Goal: Transaction & Acquisition: Subscribe to service/newsletter

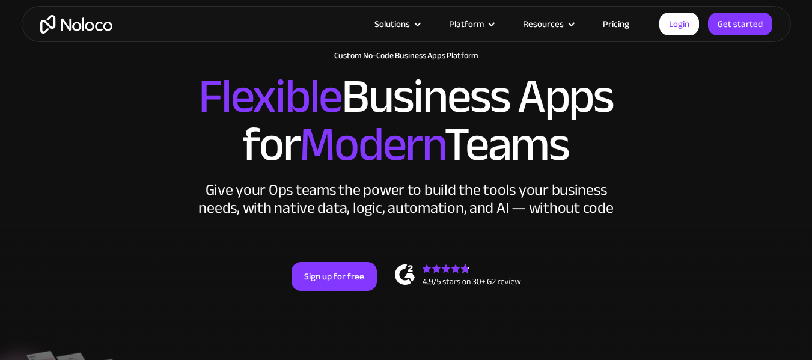
scroll to position [60, 0]
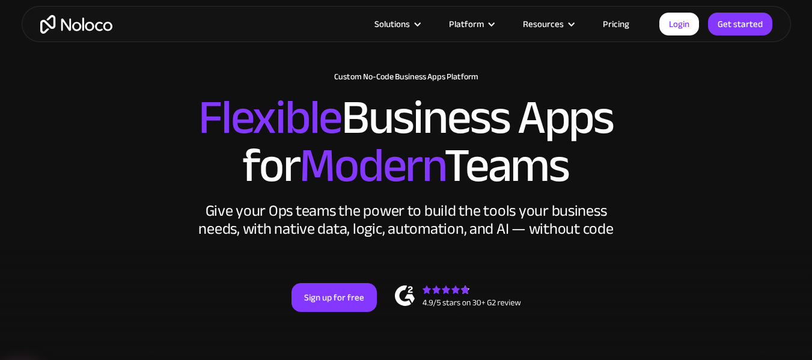
click at [611, 21] on link "Pricing" at bounding box center [616, 24] width 57 height 16
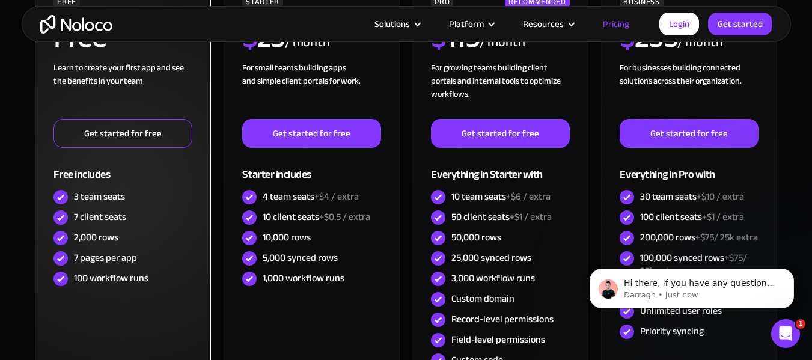
click at [147, 139] on link "Get started for free" at bounding box center [123, 133] width 138 height 29
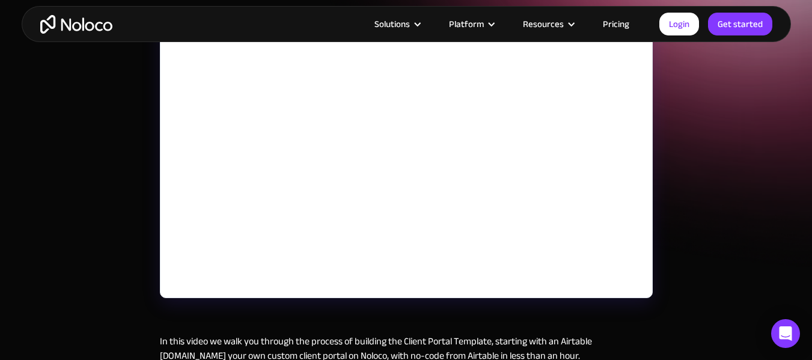
scroll to position [180, 0]
